Goal: Task Accomplishment & Management: Use online tool/utility

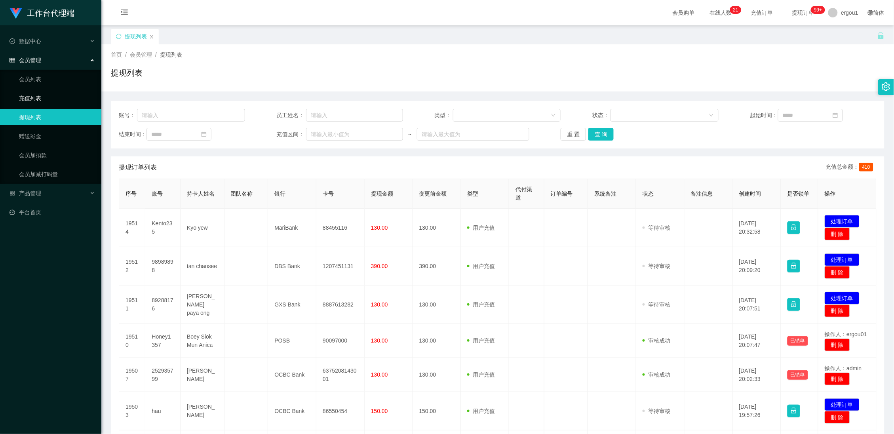
click at [44, 99] on link "充值列表" at bounding box center [57, 98] width 76 height 16
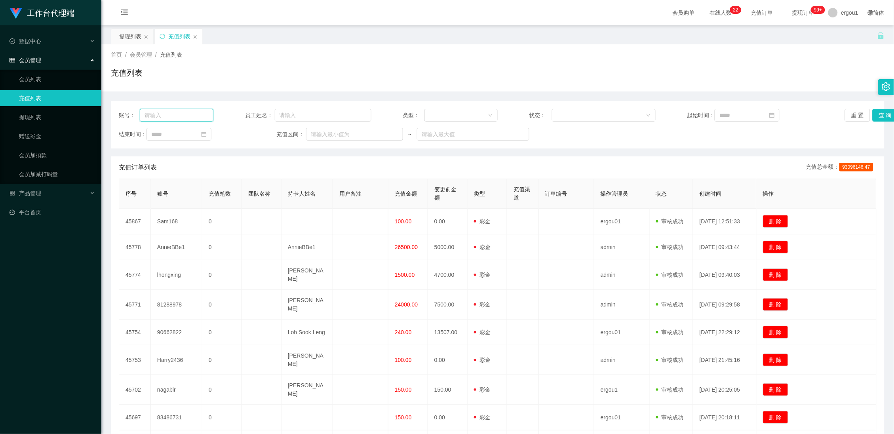
click at [164, 112] on input "text" at bounding box center [177, 115] width 74 height 13
paste input "Alex5298"
type input "Alex5298"
drag, startPoint x: 29, startPoint y: 134, endPoint x: 97, endPoint y: 110, distance: 72.8
click at [29, 134] on link "赠送彩金" at bounding box center [57, 136] width 76 height 16
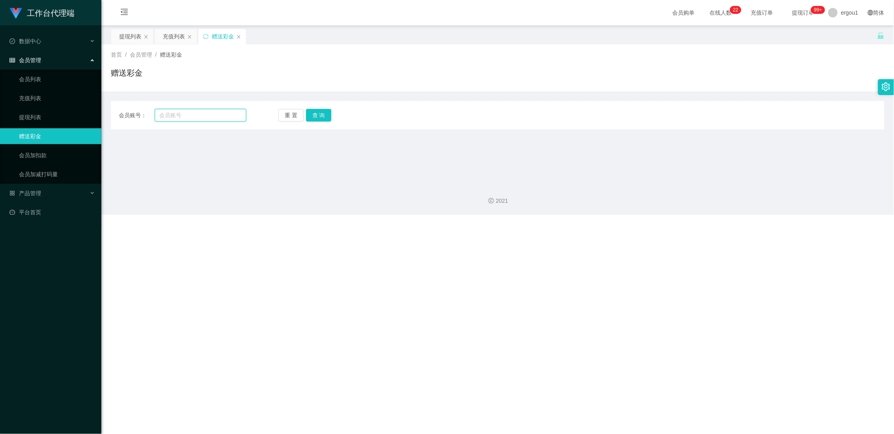
click at [200, 113] on input "text" at bounding box center [201, 115] width 92 height 13
paste input "Alex5298"
type input "Alex5298"
click at [326, 110] on button "查 询" at bounding box center [318, 115] width 25 height 13
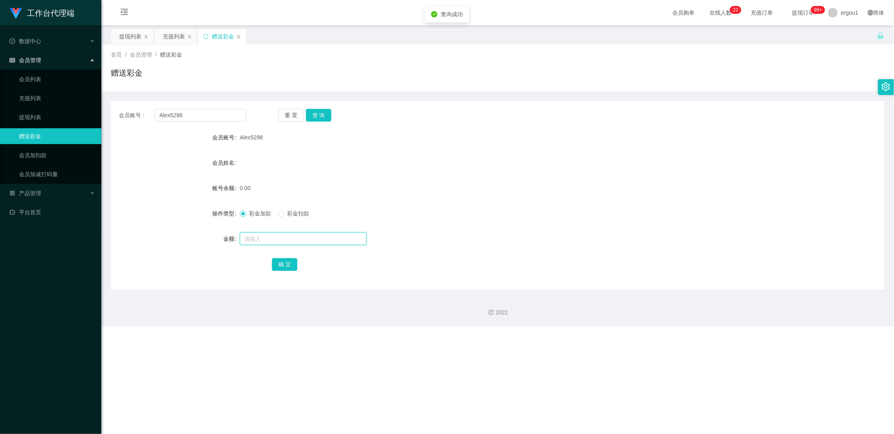
click at [257, 237] on input "text" at bounding box center [303, 238] width 127 height 13
type input "100"
click at [283, 269] on button "确 定" at bounding box center [284, 264] width 25 height 13
click at [349, 156] on div "会员姓名" at bounding box center [498, 163] width 774 height 16
click at [30, 194] on span "产品管理" at bounding box center [26, 193] width 32 height 6
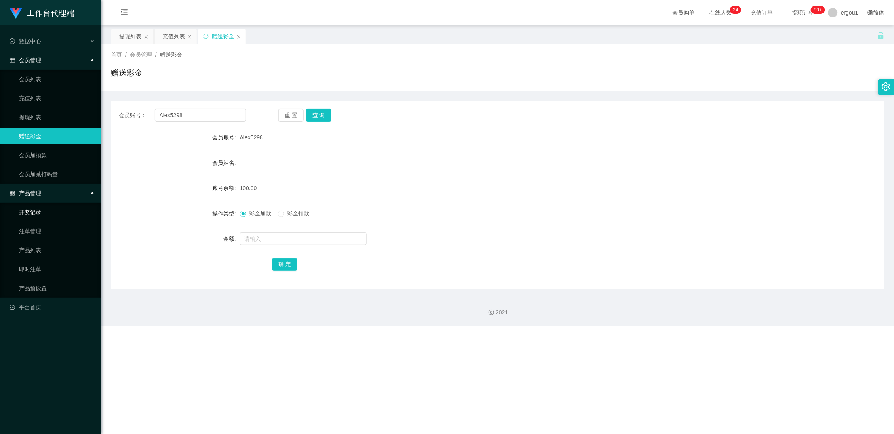
click at [50, 216] on link "开奖记录" at bounding box center [57, 212] width 76 height 16
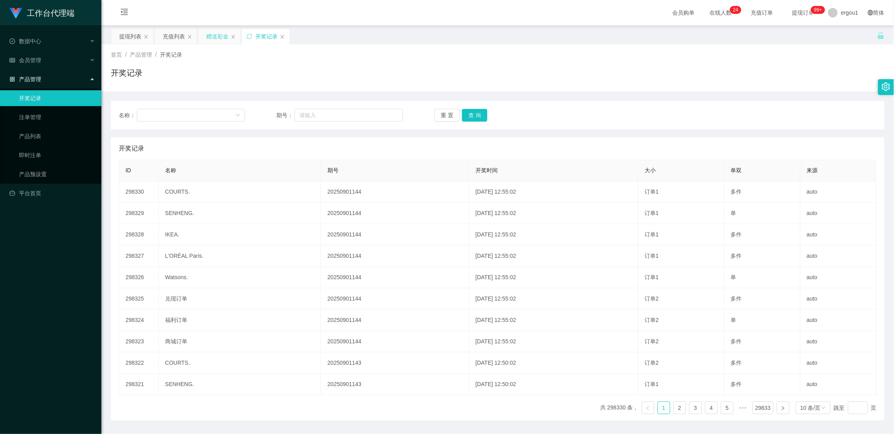
click at [224, 38] on div "赠送彩金" at bounding box center [217, 36] width 22 height 15
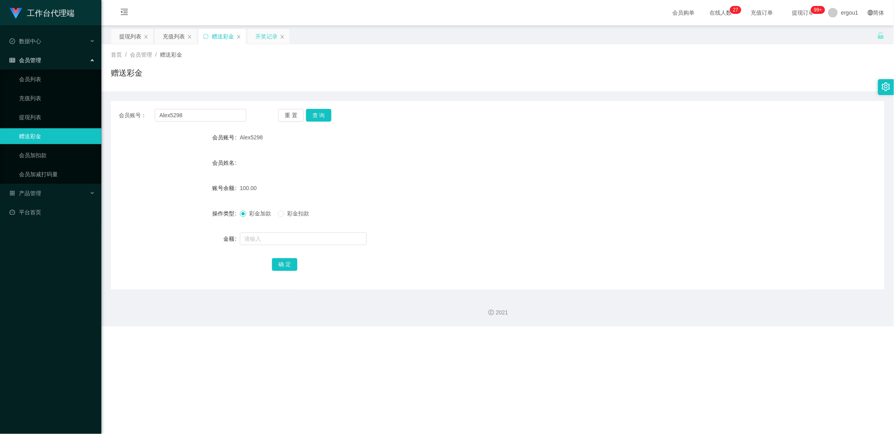
click at [257, 32] on div "开奖记录" at bounding box center [266, 36] width 22 height 15
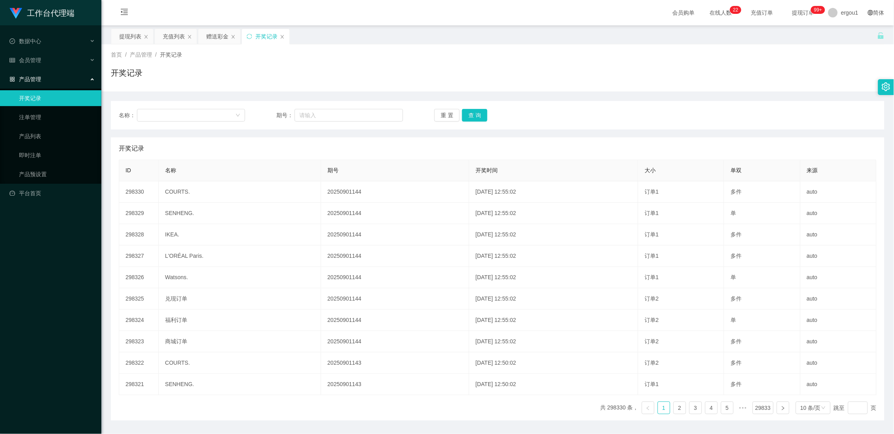
drag, startPoint x: 132, startPoint y: 39, endPoint x: 205, endPoint y: 47, distance: 73.3
click at [234, 42] on div "提现列表 充值列表 赠送彩金 开奖记录" at bounding box center [201, 42] width 180 height 27
click at [139, 36] on div "提现列表" at bounding box center [130, 36] width 22 height 15
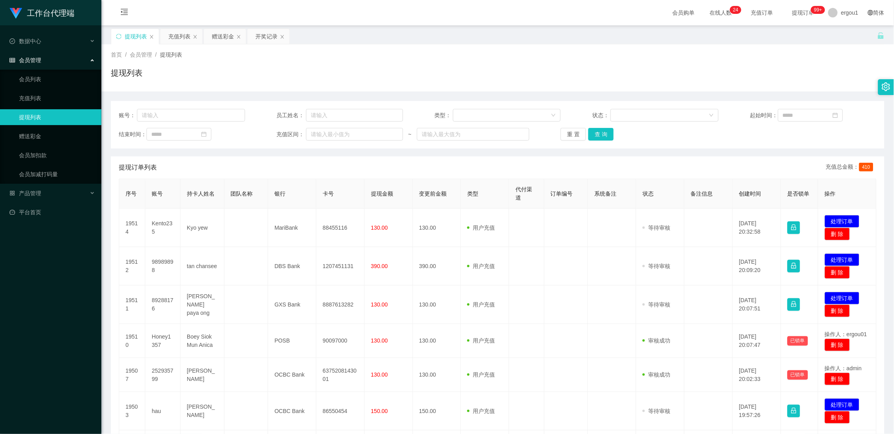
click at [186, 44] on div "首页 / 会员管理 / 提现列表 / 提现列表" at bounding box center [497, 67] width 793 height 47
click at [213, 38] on div "赠送彩金" at bounding box center [223, 36] width 22 height 15
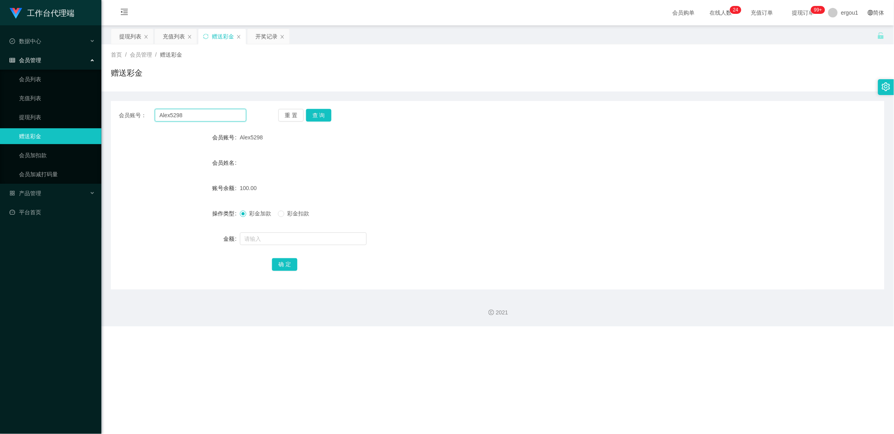
click at [172, 110] on input "Alex5298" at bounding box center [201, 115] width 92 height 13
click at [124, 37] on div "提现列表" at bounding box center [130, 36] width 22 height 15
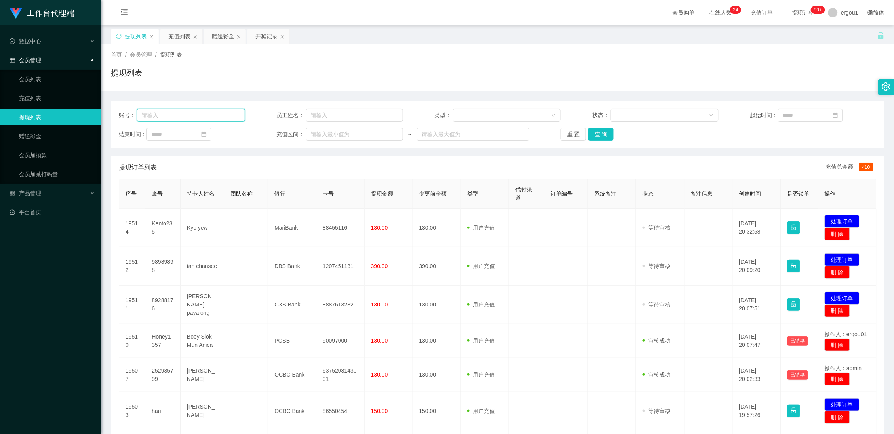
click at [181, 117] on input "text" at bounding box center [191, 115] width 108 height 13
paste input "Alex5298"
type input "Alex5298"
drag, startPoint x: 605, startPoint y: 134, endPoint x: 600, endPoint y: 134, distance: 4.4
click at [605, 134] on button "查 询" at bounding box center [601, 134] width 25 height 13
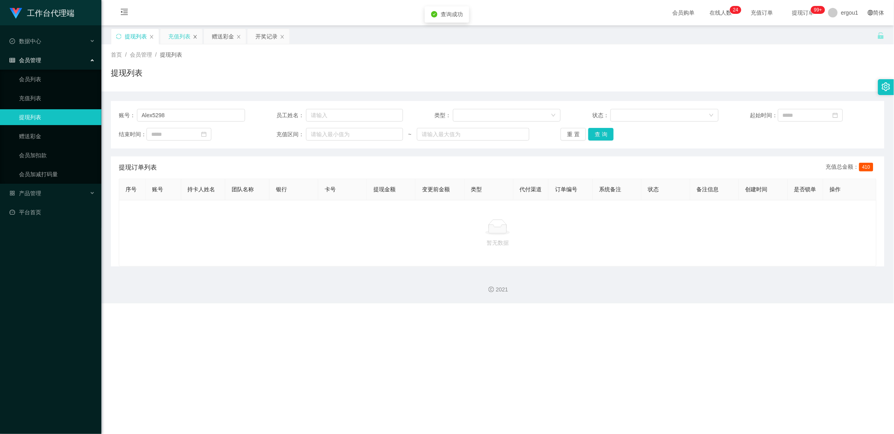
click at [198, 36] on div "充值列表" at bounding box center [181, 36] width 42 height 15
click at [192, 37] on div "充值列表" at bounding box center [181, 36] width 42 height 15
click at [194, 36] on icon "图标: close" at bounding box center [195, 37] width 3 height 4
click at [151, 35] on icon "图标: close" at bounding box center [151, 36] width 5 height 5
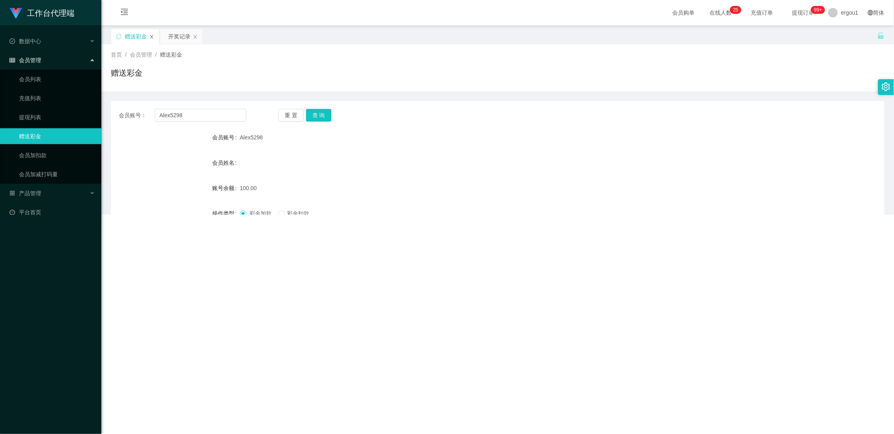
click at [150, 35] on icon "图标: close" at bounding box center [151, 36] width 5 height 5
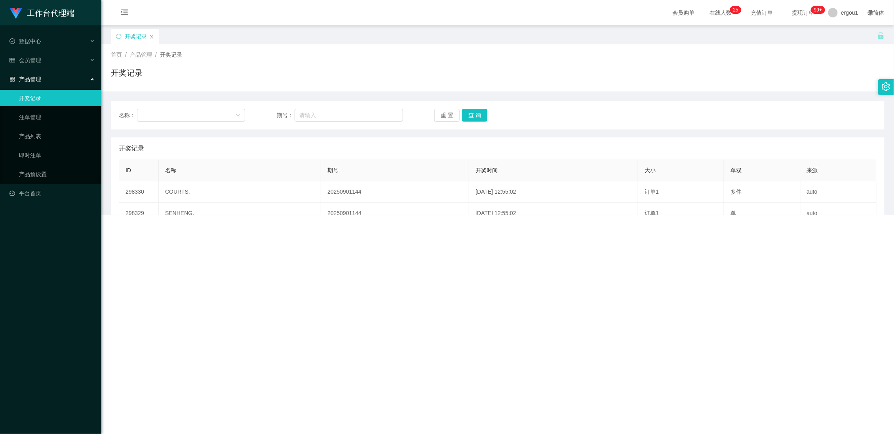
click at [155, 36] on div "开奖记录" at bounding box center [135, 36] width 48 height 15
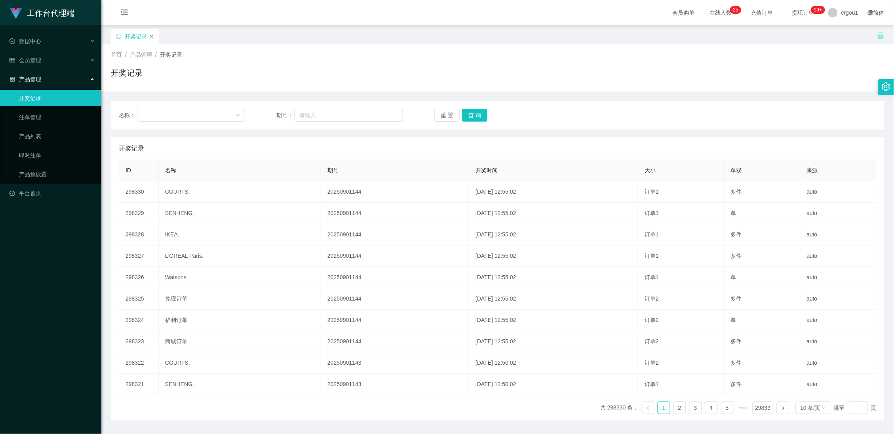
click at [152, 34] on icon "图标: close" at bounding box center [151, 36] width 5 height 5
click at [151, 36] on icon "图标: close" at bounding box center [151, 37] width 3 height 4
click at [31, 65] on div "会员管理" at bounding box center [50, 60] width 101 height 16
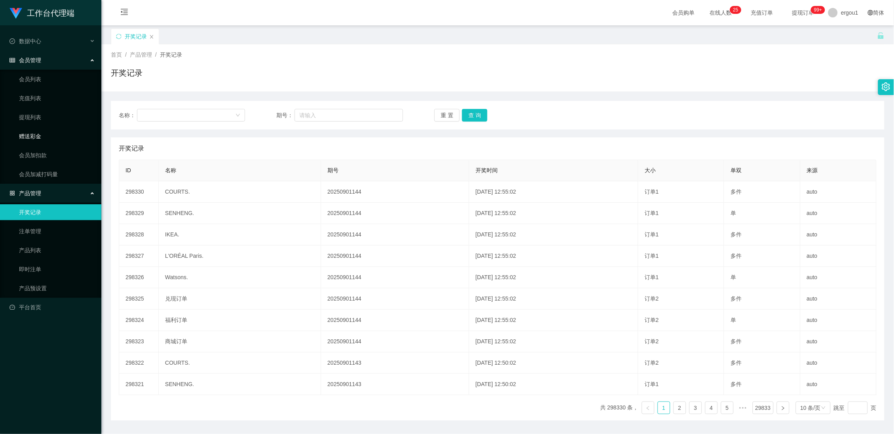
click at [48, 134] on link "赠送彩金" at bounding box center [57, 136] width 76 height 16
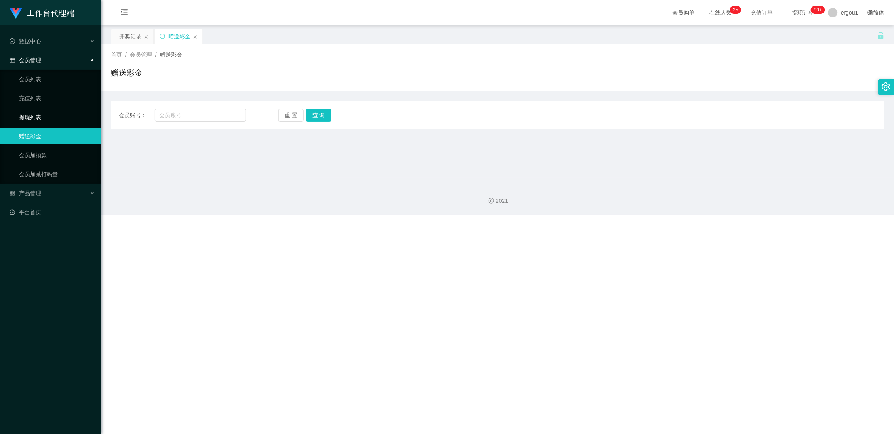
click at [36, 115] on link "提现列表" at bounding box center [57, 117] width 76 height 16
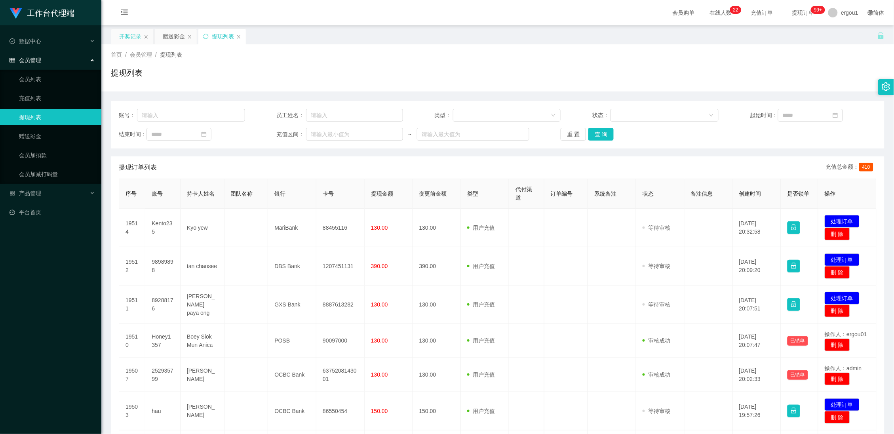
click at [141, 36] on div "开奖记录" at bounding box center [132, 36] width 42 height 15
click at [144, 36] on icon "图标: close" at bounding box center [146, 36] width 5 height 5
click at [134, 38] on div "赠送彩金" at bounding box center [130, 36] width 22 height 15
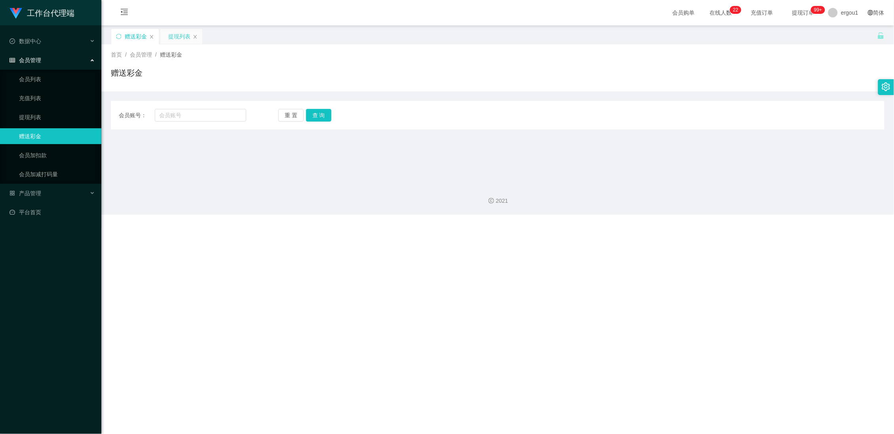
click at [172, 34] on div "提现列表" at bounding box center [179, 36] width 22 height 15
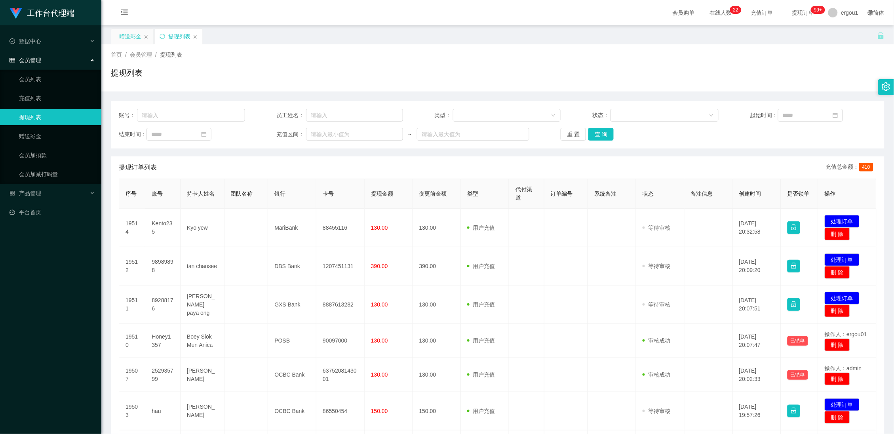
click at [136, 38] on div "赠送彩金" at bounding box center [130, 36] width 22 height 15
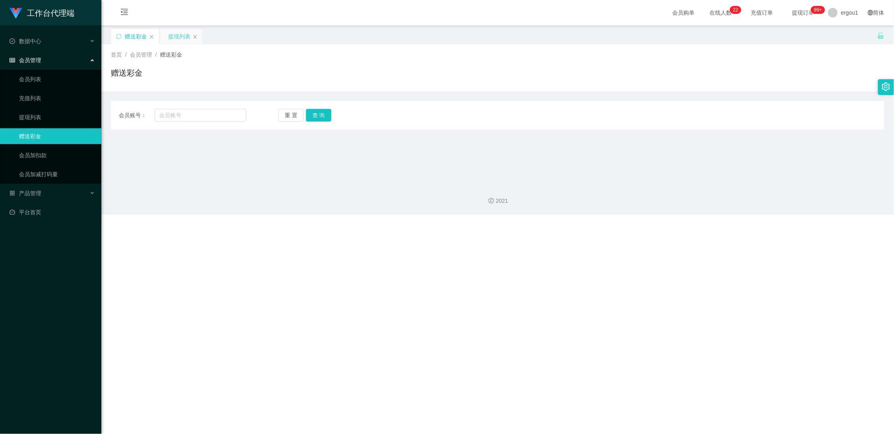
click at [179, 36] on div "提现列表" at bounding box center [179, 36] width 22 height 15
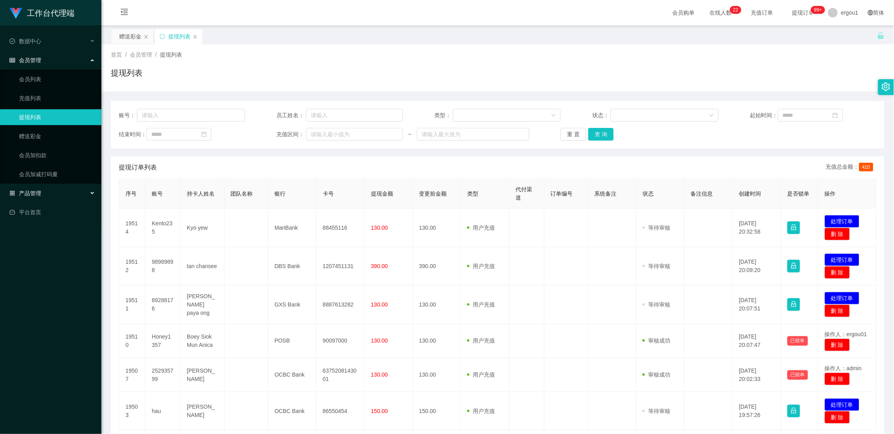
click at [36, 197] on div "产品管理" at bounding box center [50, 193] width 101 height 16
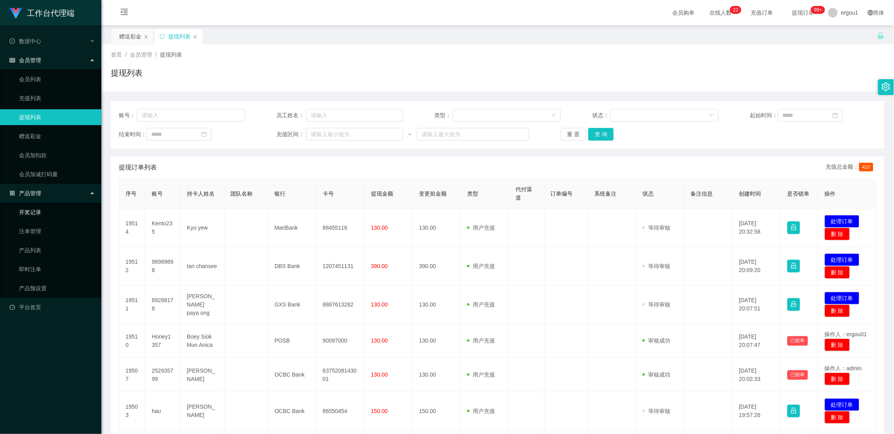
click at [43, 213] on link "开奖记录" at bounding box center [57, 212] width 76 height 16
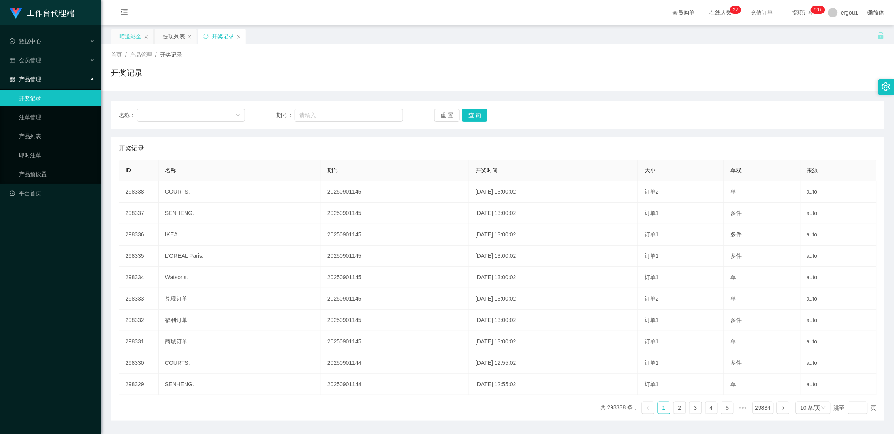
click at [139, 38] on div "赠送彩金" at bounding box center [130, 36] width 22 height 15
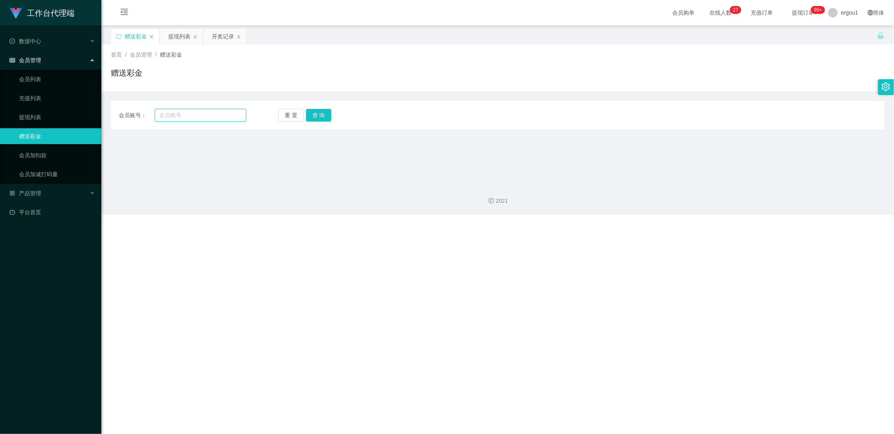
click at [172, 113] on input "text" at bounding box center [201, 115] width 92 height 13
paste input "Alex5298"
type input "Alex5298"
click at [320, 116] on button "查 询" at bounding box center [318, 115] width 25 height 13
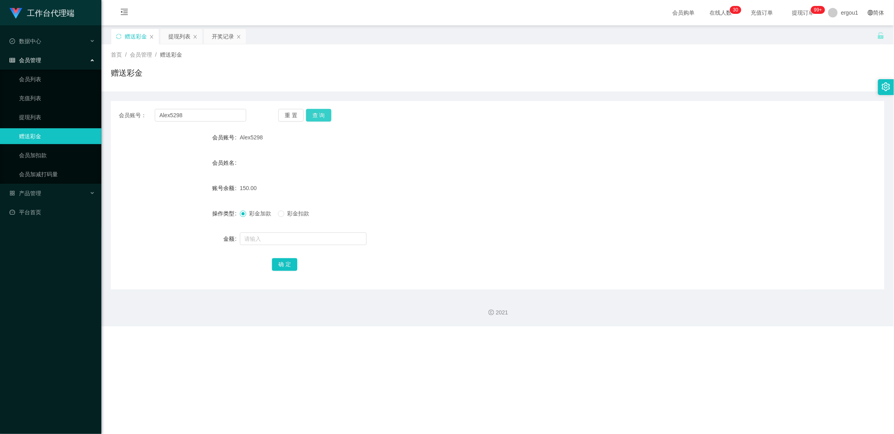
click at [318, 115] on button "查 询" at bounding box center [318, 115] width 25 height 13
drag, startPoint x: 180, startPoint y: 37, endPoint x: 187, endPoint y: 43, distance: 9.0
click at [180, 37] on div "提现列表" at bounding box center [179, 36] width 22 height 15
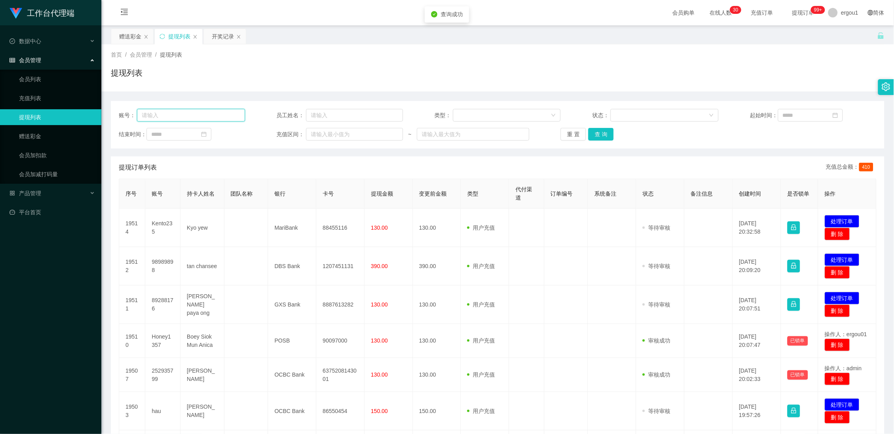
click at [219, 116] on input "text" at bounding box center [191, 115] width 108 height 13
paste input "累计完成5个任务即可申请结算。"
type input "累计完成5个任务即可申请结算。"
click at [594, 134] on button "查 询" at bounding box center [601, 134] width 25 height 13
click at [173, 114] on input "text" at bounding box center [191, 115] width 108 height 13
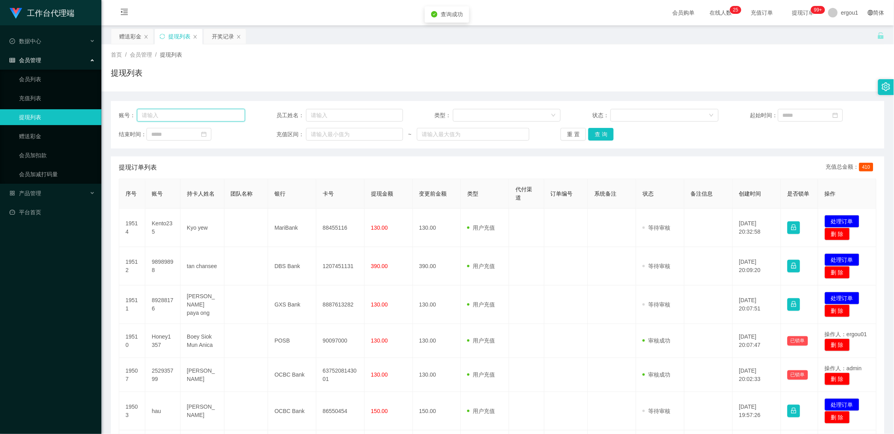
paste input "提现后，回款到账把截图发给你的助理，完成学员升级。"
type input "提现后，回款到账把截图发给你的助理，完成学员升级。"
click at [131, 30] on div "赠送彩金" at bounding box center [130, 36] width 22 height 15
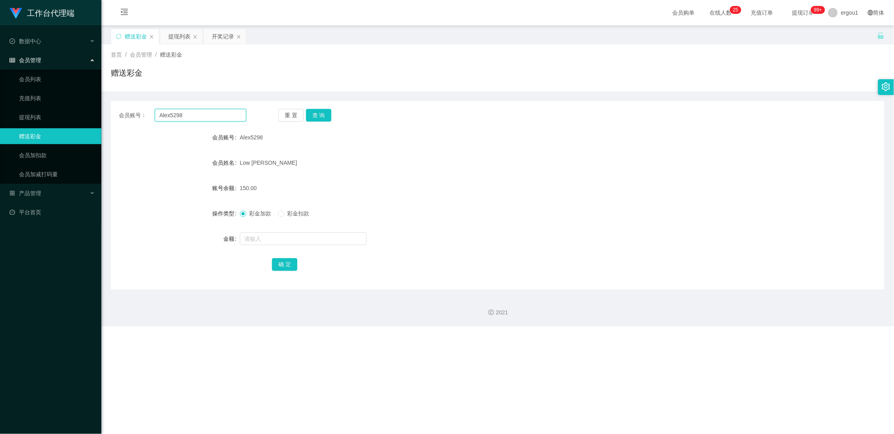
click at [180, 117] on input "Alex5298" at bounding box center [201, 115] width 92 height 13
click at [181, 117] on input "Alex5298" at bounding box center [201, 115] width 92 height 13
type input "a"
click at [249, 136] on span "Alex5298" at bounding box center [251, 137] width 23 height 6
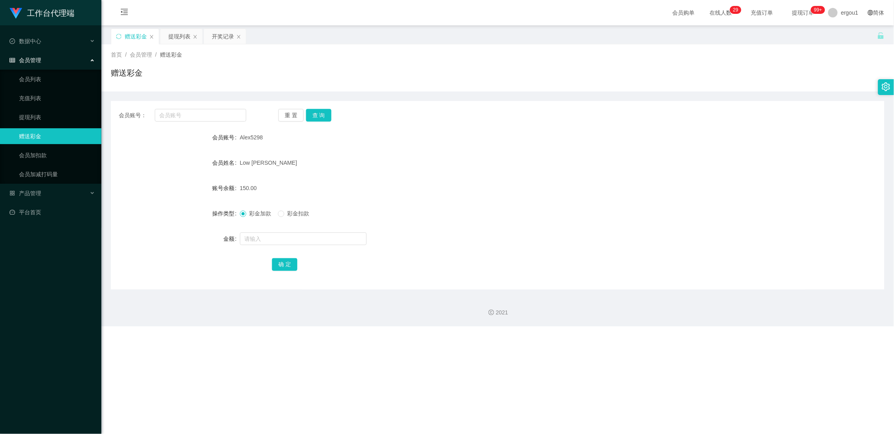
copy span "Alex5298"
click at [189, 37] on div "提现列表" at bounding box center [179, 36] width 22 height 15
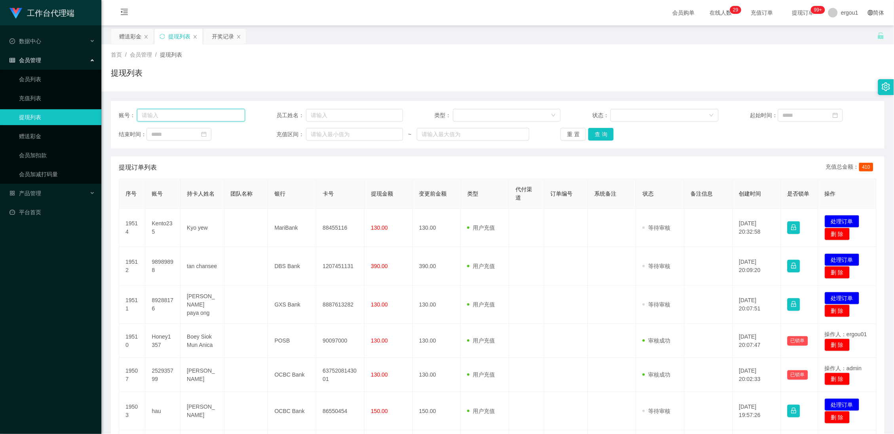
click at [179, 116] on input "text" at bounding box center [191, 115] width 108 height 13
paste input "Alex5298"
type input "Alex5298"
click at [597, 137] on button "查 询" at bounding box center [601, 134] width 25 height 13
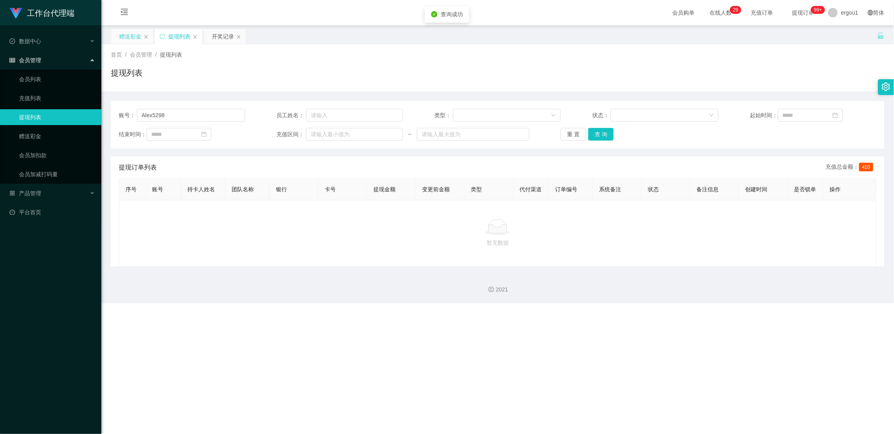
click at [135, 38] on div "赠送彩金" at bounding box center [130, 36] width 22 height 15
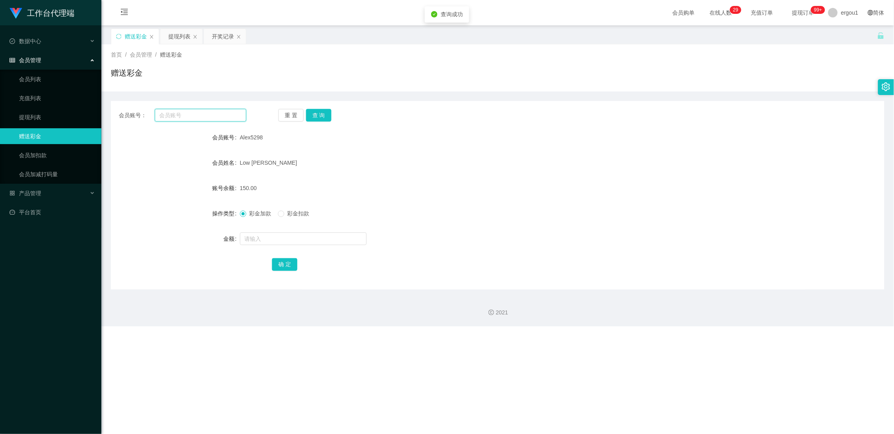
click at [180, 115] on input "text" at bounding box center [201, 115] width 92 height 13
paste input "Alex5298"
type input "Alex5298"
click at [315, 118] on button "查 询" at bounding box center [318, 115] width 25 height 13
click at [326, 118] on button "查 询" at bounding box center [318, 115] width 25 height 13
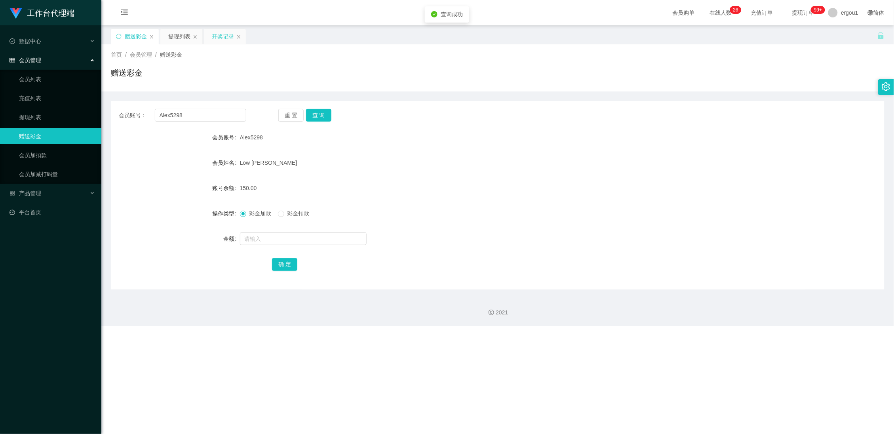
click at [223, 38] on div "开奖记录" at bounding box center [223, 36] width 22 height 15
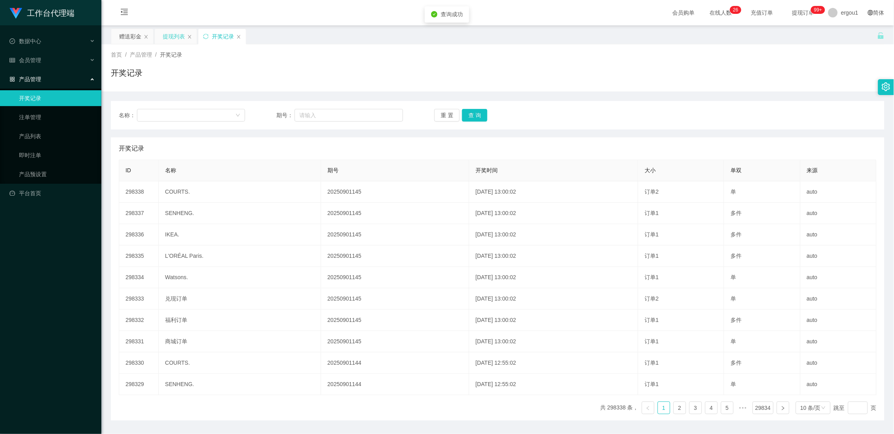
click at [175, 31] on div "提现列表" at bounding box center [174, 36] width 22 height 15
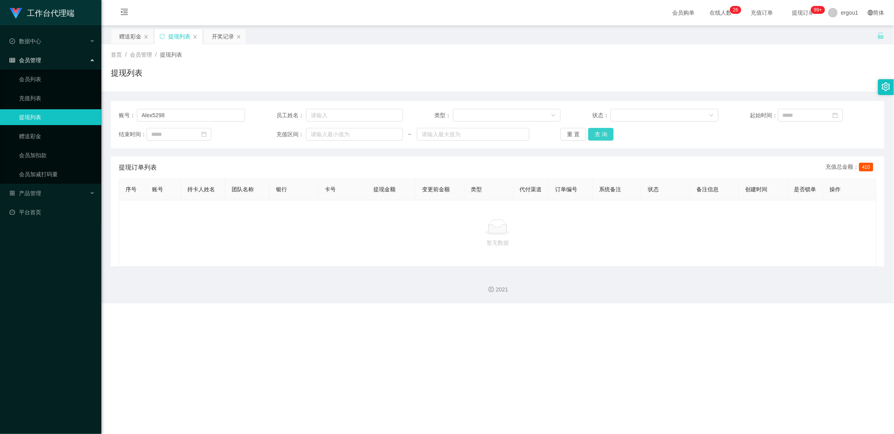
click at [589, 133] on button "查 询" at bounding box center [601, 134] width 25 height 13
click at [597, 133] on button "查 询" at bounding box center [601, 134] width 25 height 13
click at [133, 33] on div "赠送彩金" at bounding box center [130, 36] width 22 height 15
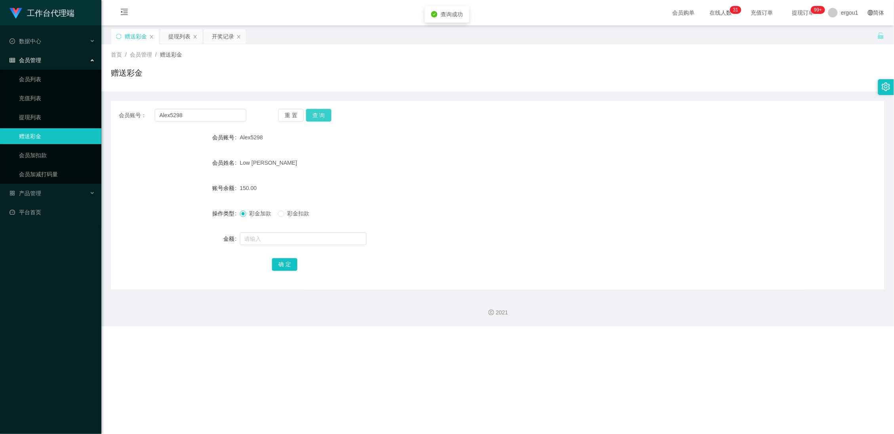
click at [321, 112] on button "查 询" at bounding box center [318, 115] width 25 height 13
click at [320, 115] on button "查 询" at bounding box center [318, 115] width 25 height 13
click at [173, 38] on div "提现列表" at bounding box center [179, 36] width 22 height 15
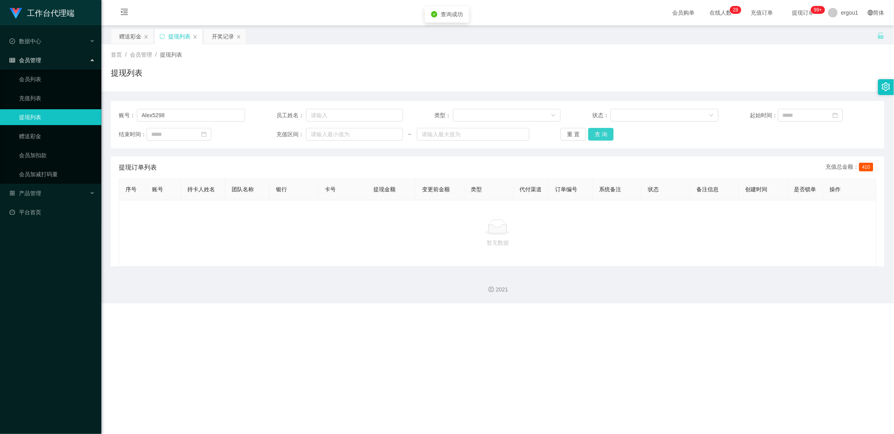
click at [590, 135] on button "查 询" at bounding box center [601, 134] width 25 height 13
click at [124, 40] on div "赠送彩金" at bounding box center [130, 36] width 22 height 15
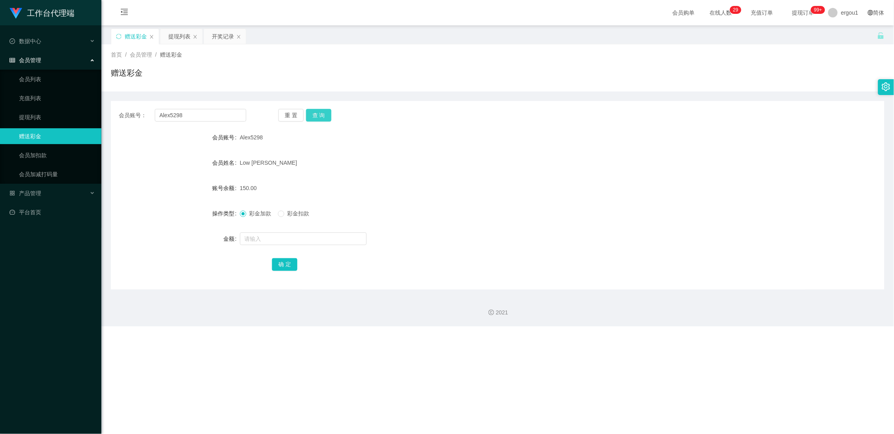
click at [326, 113] on button "查 询" at bounding box center [318, 115] width 25 height 13
click at [321, 114] on button "查 询" at bounding box center [318, 115] width 25 height 13
click at [181, 112] on input "Alex5298" at bounding box center [201, 115] width 92 height 13
type input "v"
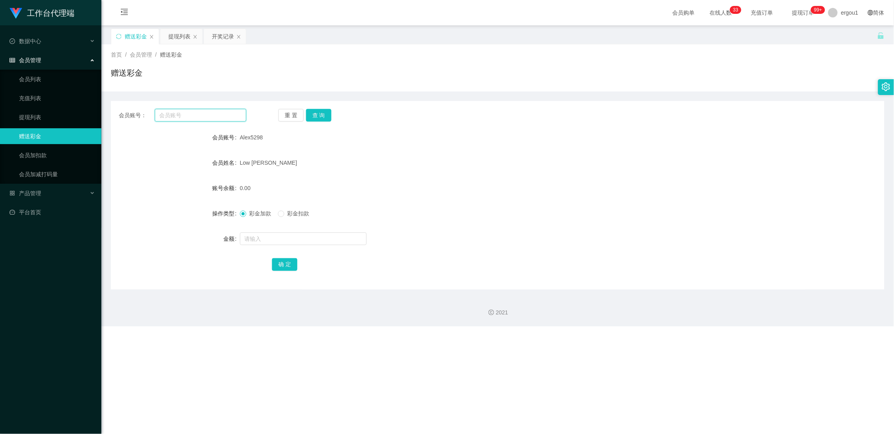
paste input "sifat"
type input "sifat"
click at [303, 115] on div "重 置 查 询" at bounding box center [342, 115] width 128 height 13
click at [315, 112] on button "查 询" at bounding box center [318, 115] width 25 height 13
click at [264, 231] on div at bounding box center [466, 239] width 452 height 16
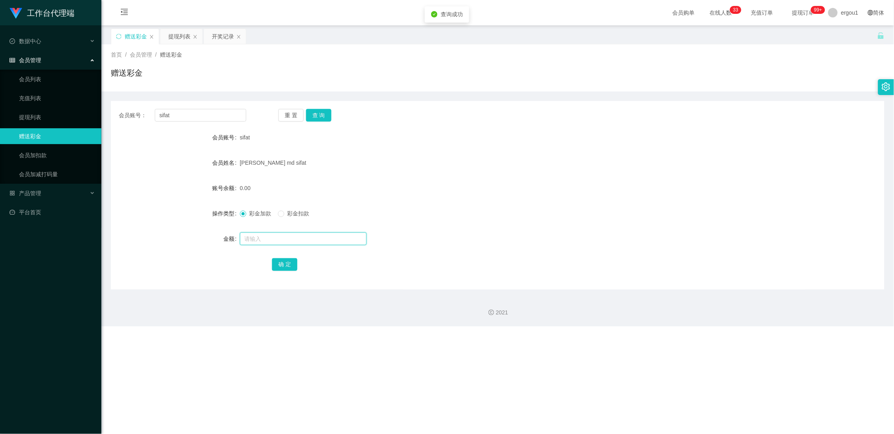
drag, startPoint x: 264, startPoint y: 232, endPoint x: 266, endPoint y: 238, distance: 5.9
click at [264, 232] on input "text" at bounding box center [303, 238] width 127 height 13
type input "100"
click at [282, 263] on button "确 定" at bounding box center [284, 264] width 25 height 13
